Goal: Check status: Check status

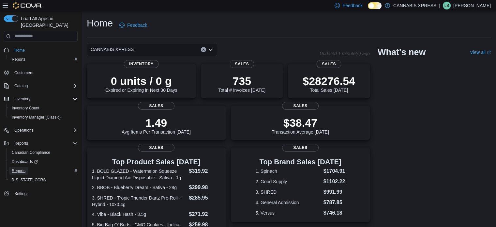
click at [14, 168] on span "Reports" at bounding box center [19, 170] width 14 height 5
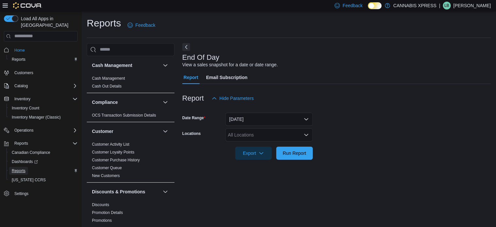
scroll to position [4, 0]
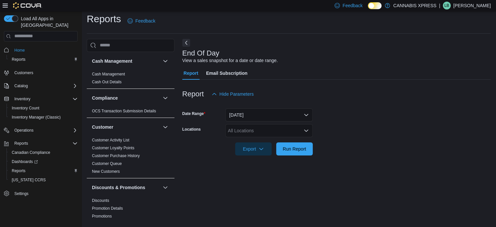
click at [260, 128] on div "All Locations" at bounding box center [269, 130] width 87 height 13
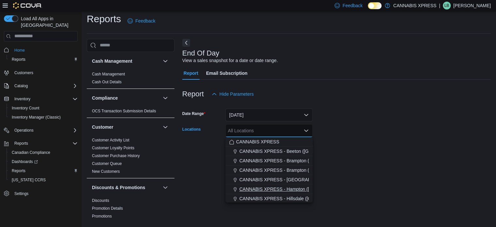
click at [296, 188] on span "CANNABIS XPRESS - Hampton ([GEOGRAPHIC_DATA])" at bounding box center [298, 189] width 117 height 7
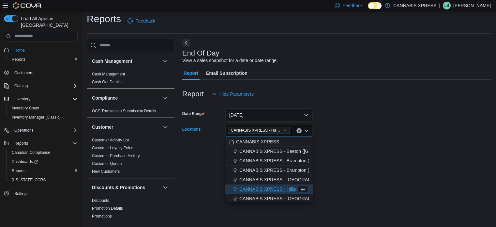
click at [361, 159] on div at bounding box center [336, 159] width 309 height 8
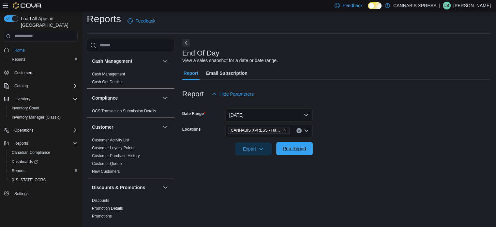
click at [306, 151] on span "Run Report" at bounding box center [294, 148] width 23 height 7
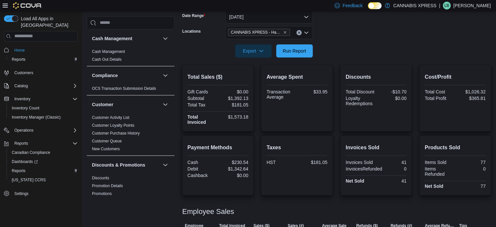
scroll to position [101, 0]
click at [278, 35] on form "Date Range [DATE] Locations CANNABIS XPRESS - [GEOGRAPHIC_DATA] ([GEOGRAPHIC_DA…" at bounding box center [336, 30] width 309 height 55
